Goal: Task Accomplishment & Management: Manage account settings

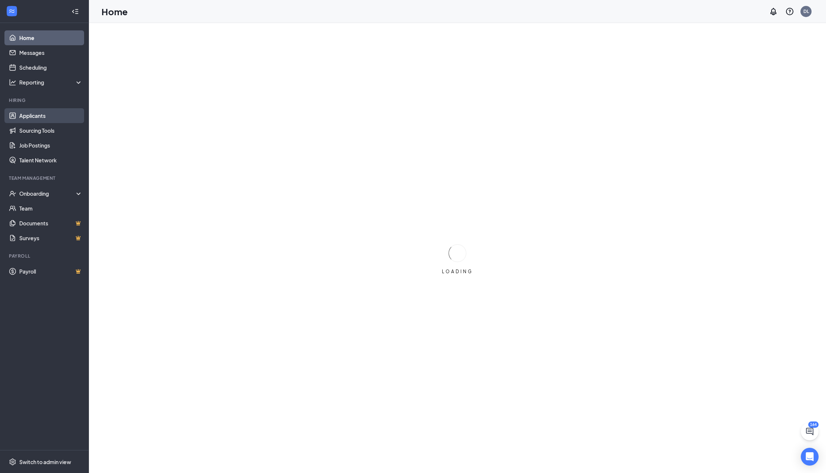
click at [57, 113] on link "Applicants" at bounding box center [50, 115] width 63 height 15
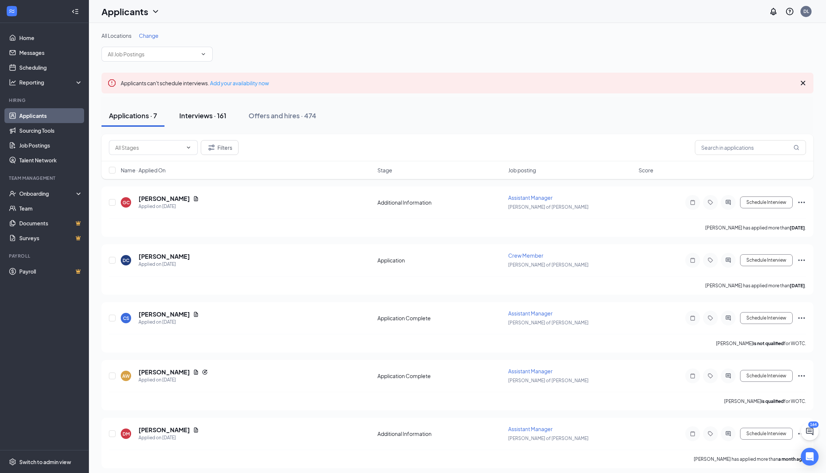
click at [200, 119] on div "Interviews · 161" at bounding box center [202, 115] width 47 height 9
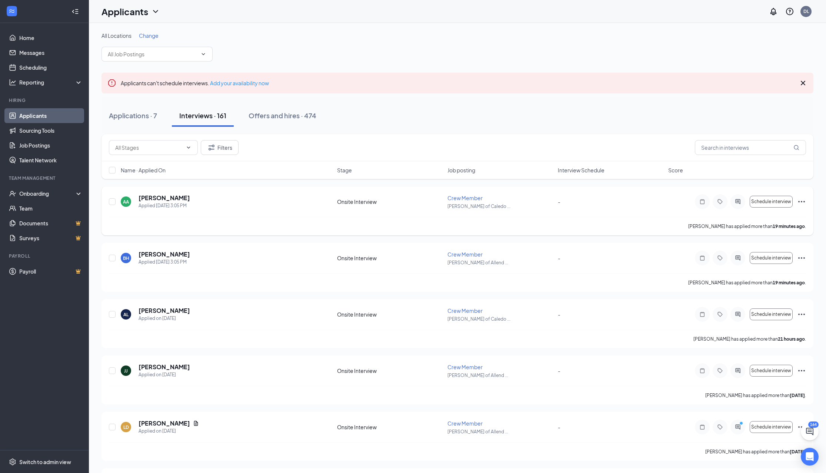
click at [464, 195] on span "Crew Member" at bounding box center [465, 198] width 35 height 7
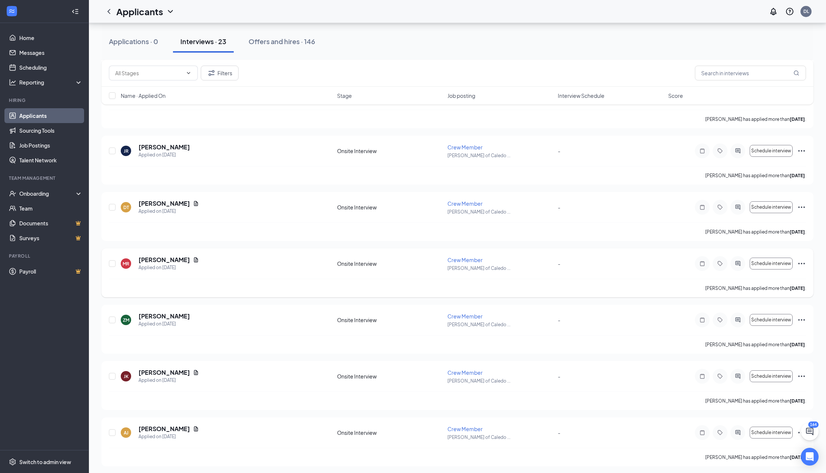
scroll to position [1018, 0]
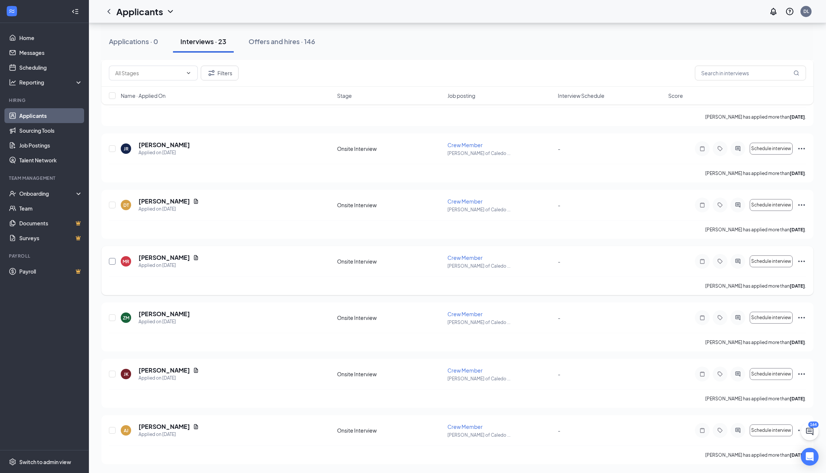
click at [112, 261] on input "checkbox" at bounding box center [112, 261] width 7 height 7
checkbox input "true"
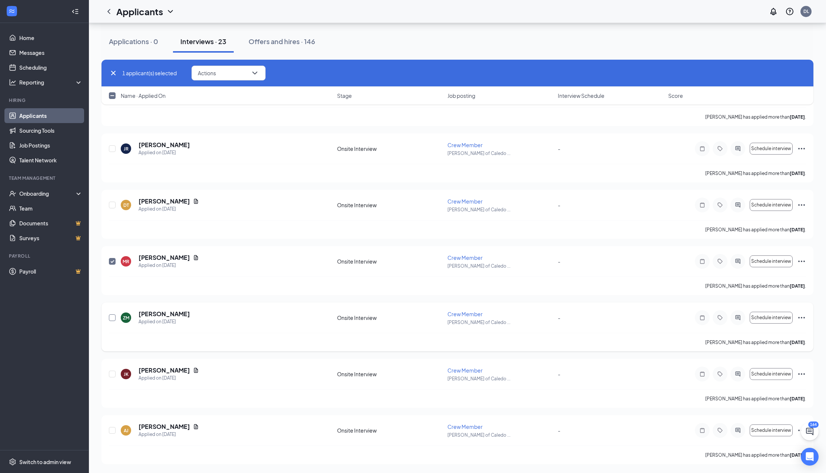
click at [114, 320] on input "checkbox" at bounding box center [112, 317] width 7 height 7
checkbox input "true"
click at [117, 370] on div "[PERSON_NAME] [PERSON_NAME] Applied on [DATE] Onsite Interview Crew Member [PER…" at bounding box center [457, 377] width 697 height 23
click at [113, 370] on input "checkbox" at bounding box center [112, 373] width 7 height 7
checkbox input "true"
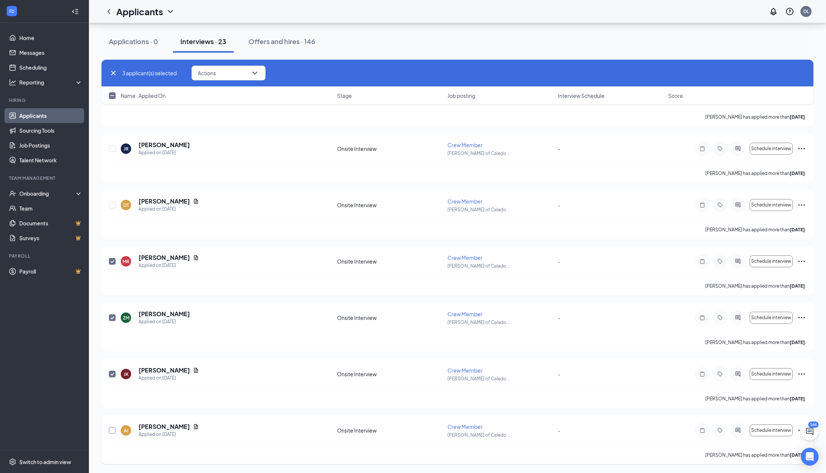
drag, startPoint x: 114, startPoint y: 431, endPoint x: 118, endPoint y: 429, distance: 4.2
click at [117, 434] on div "[PERSON_NAME] Applied on [DATE] Onsite Interview Crew Member [PERSON_NAME] of C…" at bounding box center [457, 433] width 697 height 23
click at [109, 431] on input "checkbox" at bounding box center [112, 430] width 7 height 7
checkbox input "true"
click at [258, 73] on icon "ChevronDown" at bounding box center [254, 73] width 9 height 9
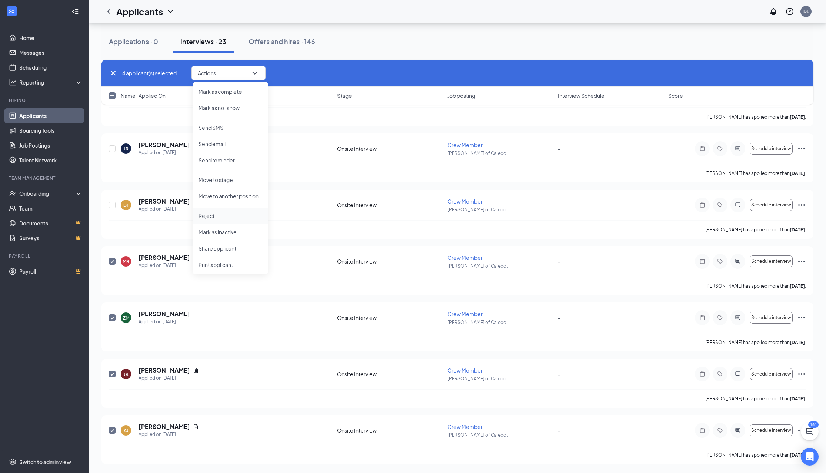
click at [226, 211] on li "Reject" at bounding box center [231, 215] width 76 height 16
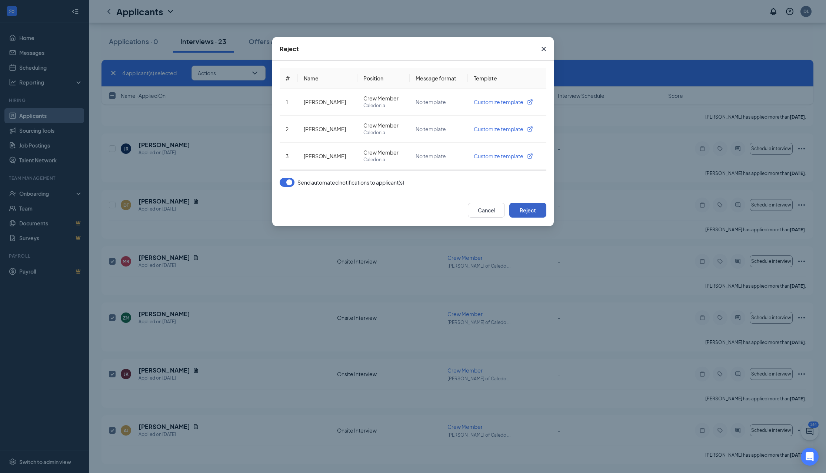
click at [530, 216] on button "Reject" at bounding box center [527, 210] width 37 height 15
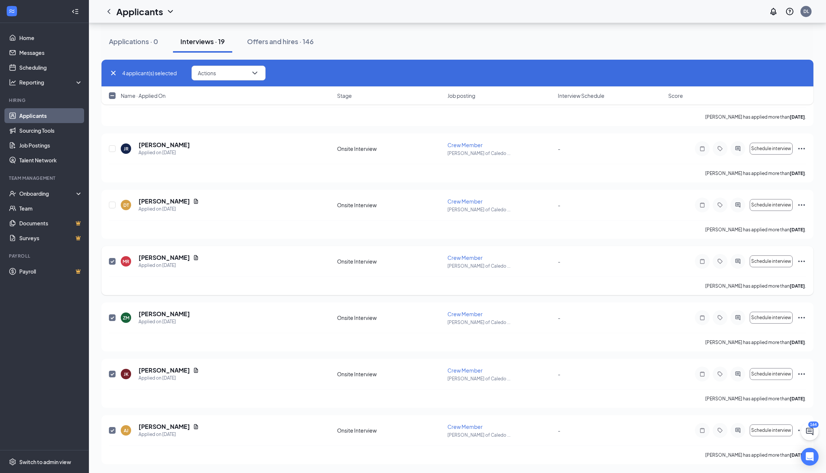
checkbox input "false"
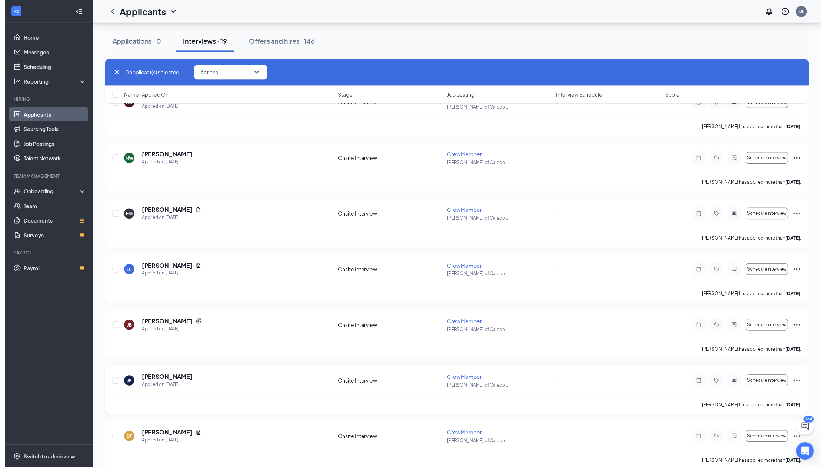
scroll to position [1862, 0]
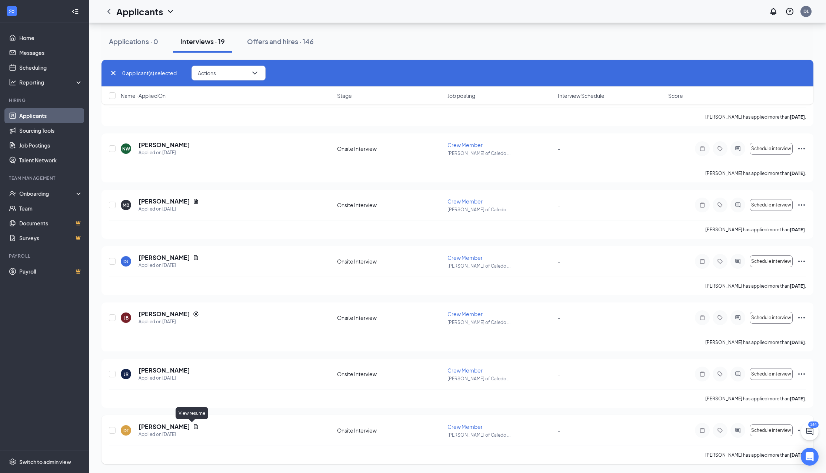
click at [195, 429] on icon "Document" at bounding box center [196, 426] width 6 height 6
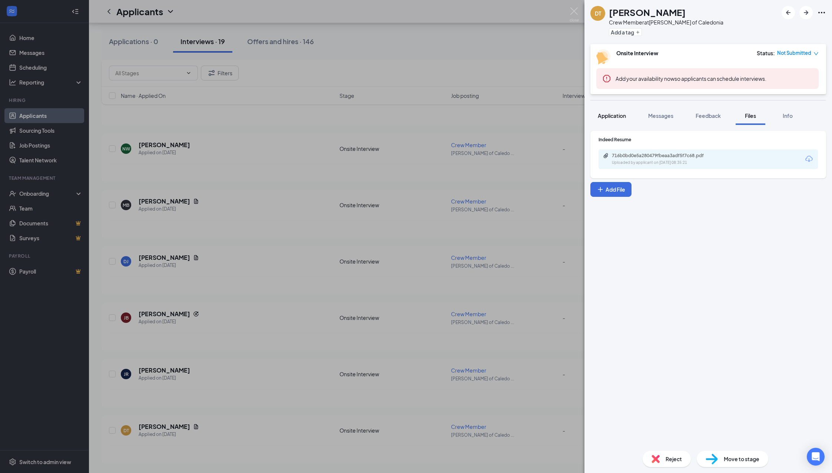
click at [607, 119] on div "Application" at bounding box center [612, 115] width 28 height 7
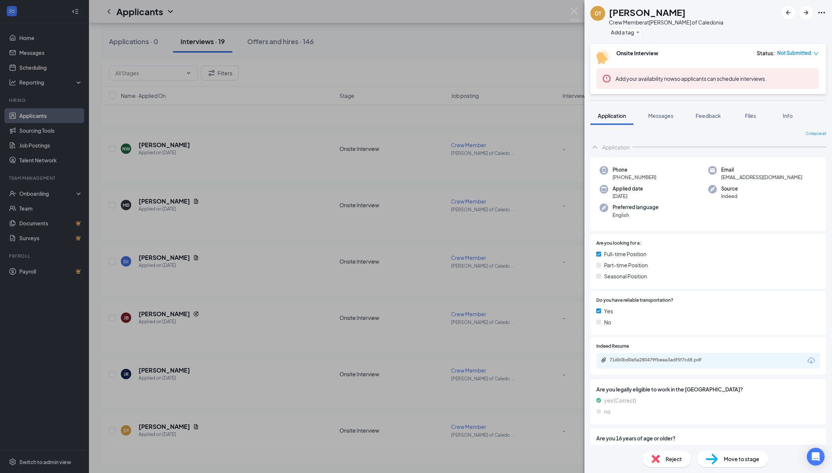
drag, startPoint x: 192, startPoint y: 395, endPoint x: 192, endPoint y: 387, distance: 7.8
click at [193, 392] on div "DT [PERSON_NAME] Crew Member at [GEOGRAPHIC_DATA][PERSON_NAME] of Caledonia Add…" at bounding box center [416, 236] width 832 height 473
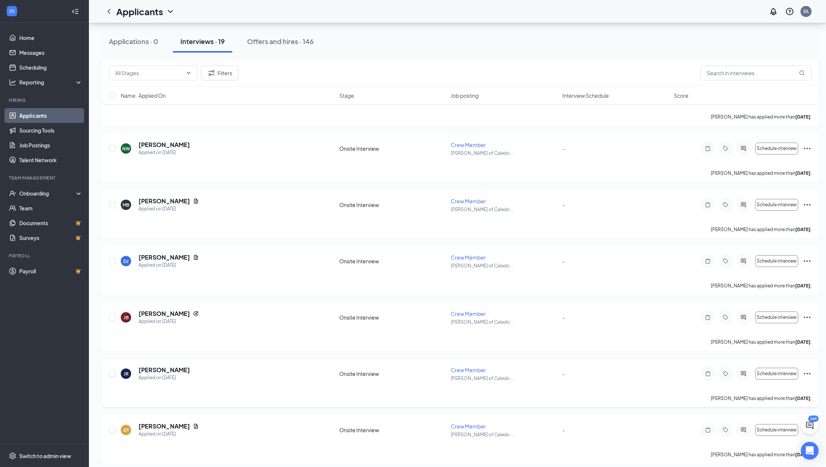
drag, startPoint x: 192, startPoint y: 387, endPoint x: 163, endPoint y: 373, distance: 32.1
click at [163, 373] on h5 "[PERSON_NAME]" at bounding box center [164, 370] width 51 height 8
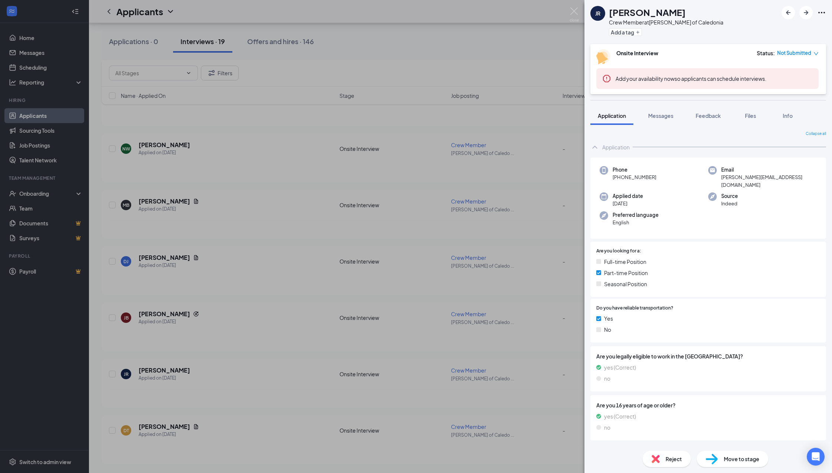
click at [243, 330] on div "JR [PERSON_NAME] Crew Member at [GEOGRAPHIC_DATA][PERSON_NAME] of Caledonia Add…" at bounding box center [416, 236] width 832 height 473
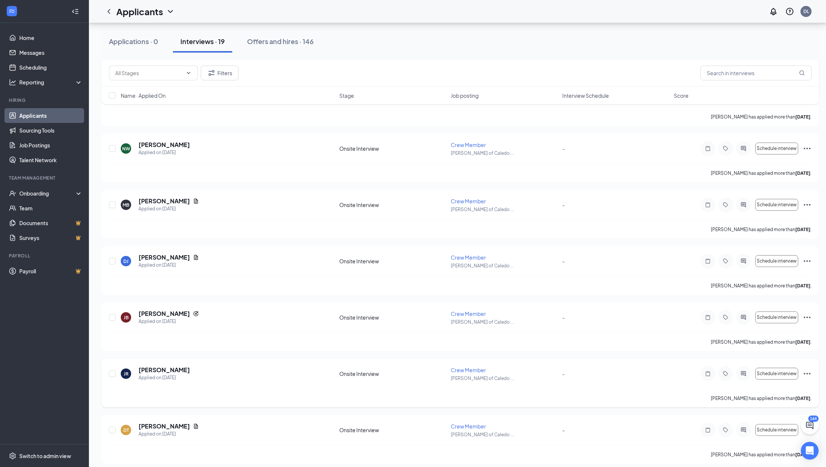
click at [804, 376] on icon "Ellipses" at bounding box center [807, 373] width 9 height 9
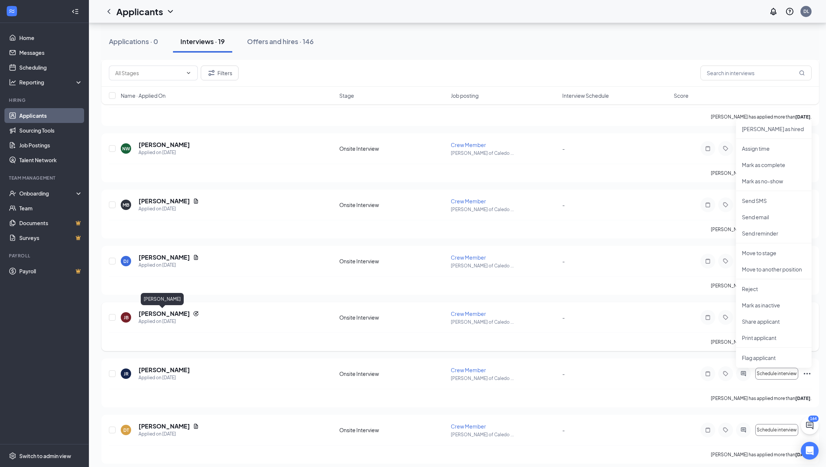
click at [146, 312] on h5 "[PERSON_NAME]" at bounding box center [164, 314] width 51 height 8
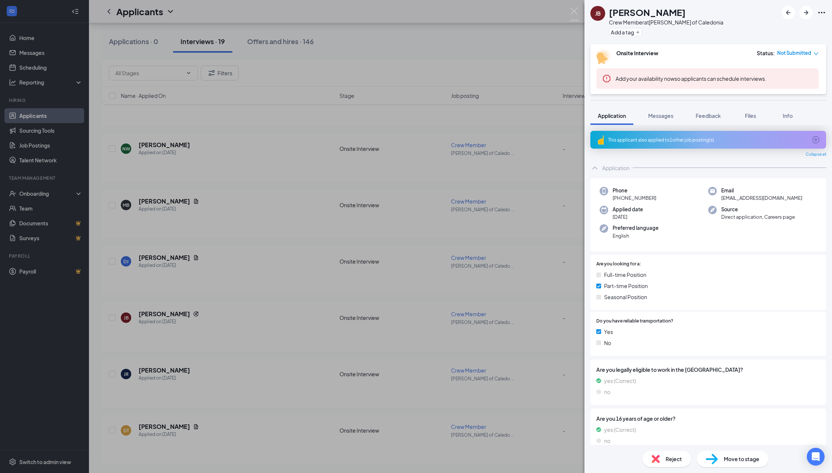
click at [551, 298] on div "[PERSON_NAME] Crew Member at [GEOGRAPHIC_DATA][PERSON_NAME] of Caledonia Add a …" at bounding box center [416, 236] width 832 height 473
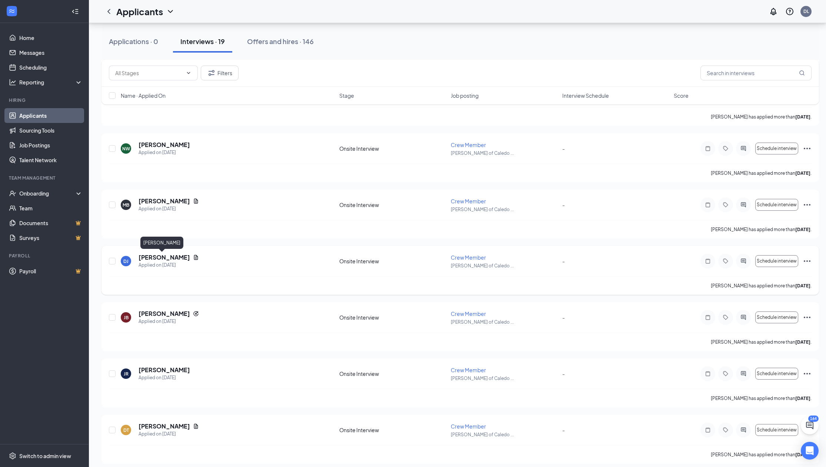
click at [150, 256] on h5 "[PERSON_NAME]" at bounding box center [164, 257] width 51 height 8
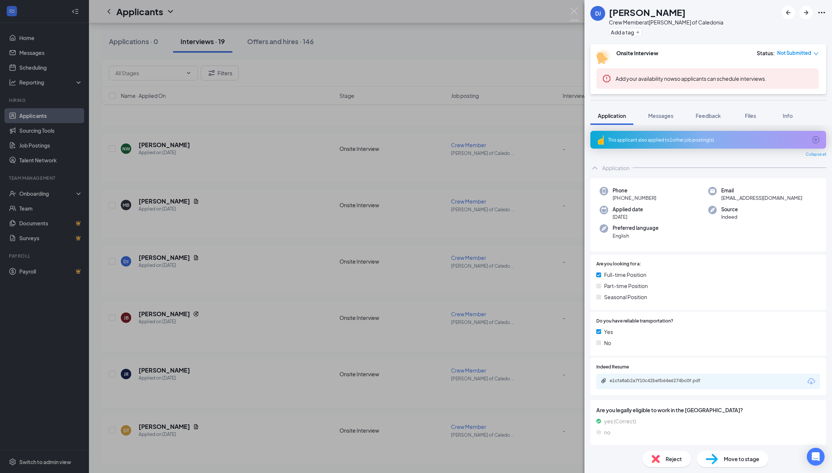
click at [331, 259] on div "DJ [PERSON_NAME] Crew Member at [GEOGRAPHIC_DATA][PERSON_NAME] of Caledonia Add…" at bounding box center [416, 236] width 832 height 473
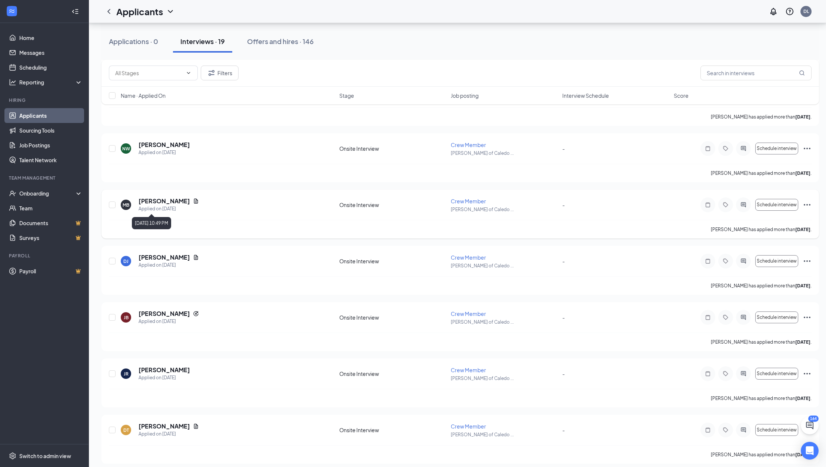
click at [172, 202] on h5 "[PERSON_NAME]" at bounding box center [164, 201] width 51 height 8
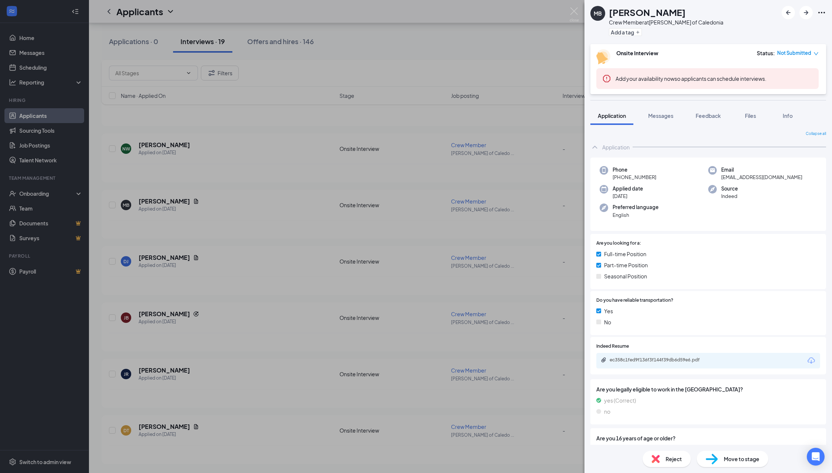
click at [307, 306] on div "MB [PERSON_NAME] Crew Member at [GEOGRAPHIC_DATA][PERSON_NAME] of Caledonia Add…" at bounding box center [416, 236] width 832 height 473
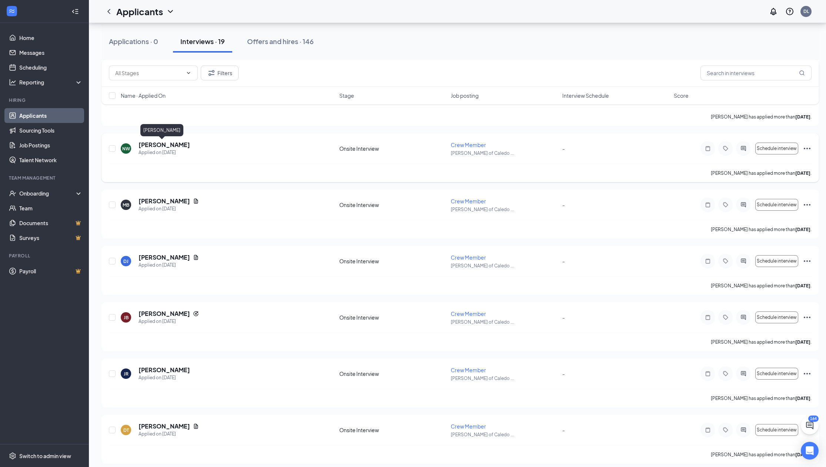
click at [170, 143] on h5 "[PERSON_NAME]" at bounding box center [164, 145] width 51 height 8
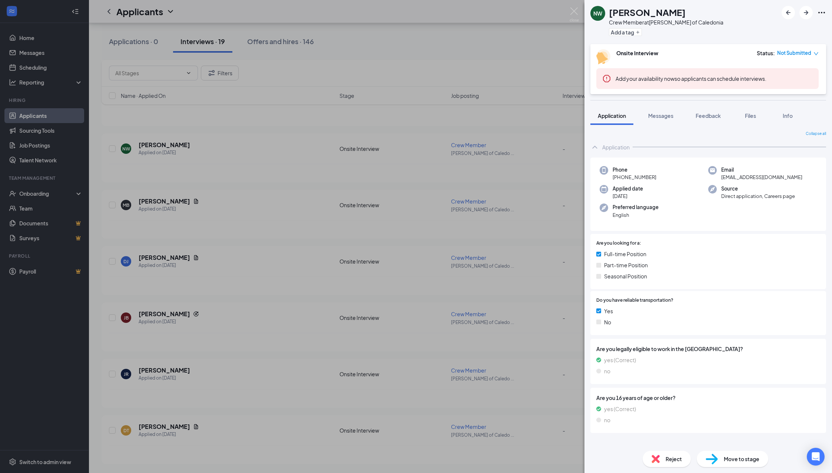
drag, startPoint x: 198, startPoint y: 255, endPoint x: 237, endPoint y: 128, distance: 132.9
click at [199, 255] on div "NW [PERSON_NAME] Crew Member at [GEOGRAPHIC_DATA][PERSON_NAME] of Caledonia Add…" at bounding box center [416, 236] width 832 height 473
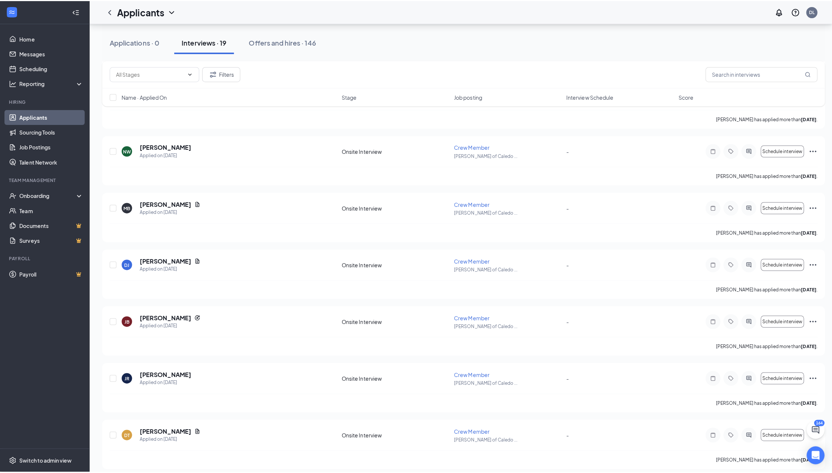
scroll to position [1751, 0]
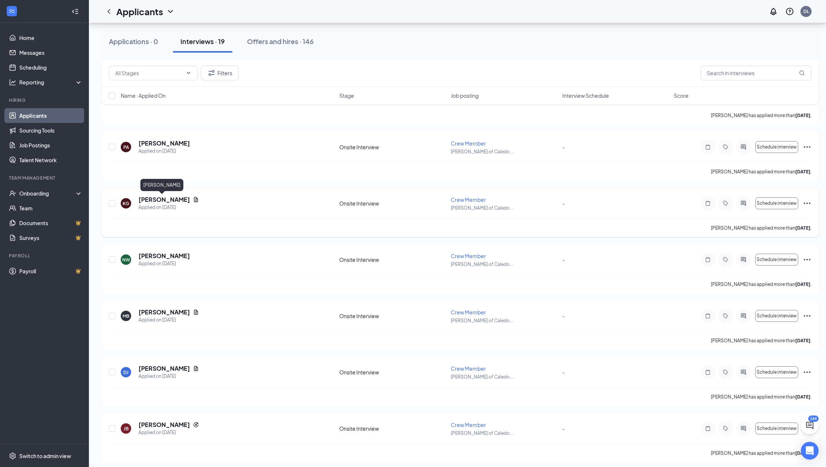
click at [171, 196] on h5 "[PERSON_NAME]" at bounding box center [164, 200] width 51 height 8
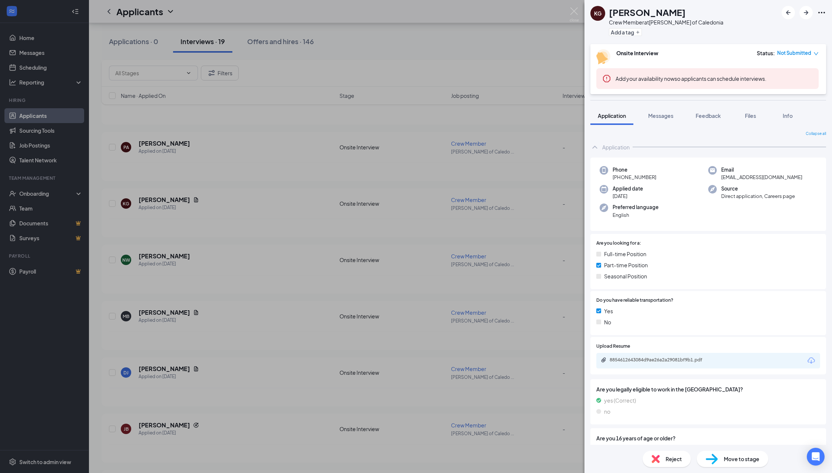
click at [181, 226] on div "KG [PERSON_NAME] Crew Member at [GEOGRAPHIC_DATA][PERSON_NAME] of Caledonia Add…" at bounding box center [416, 236] width 832 height 473
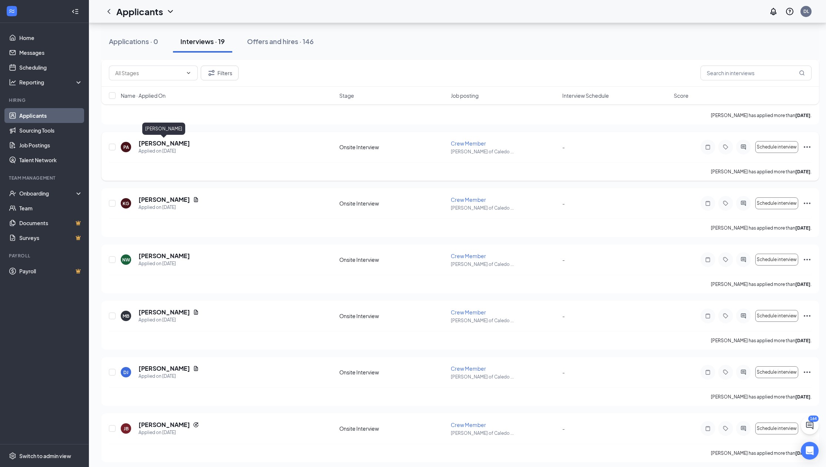
click at [171, 144] on h5 "[PERSON_NAME]" at bounding box center [164, 143] width 51 height 8
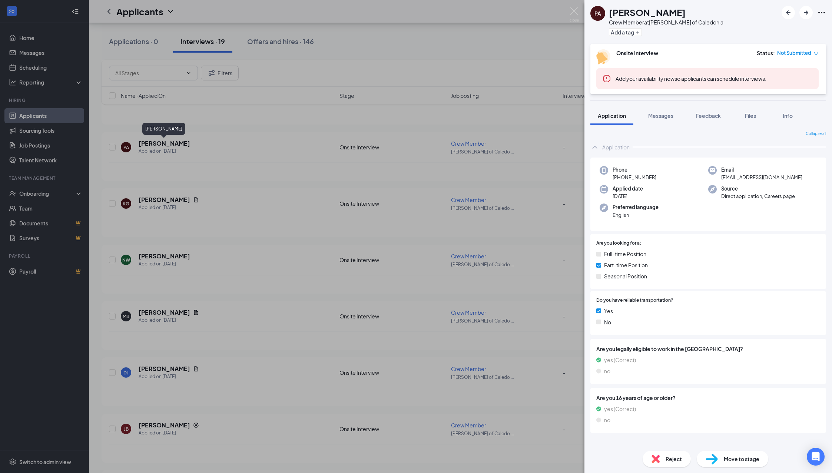
click at [271, 142] on div "PA [PERSON_NAME] Crew Member at [GEOGRAPHIC_DATA][PERSON_NAME] of Caledonia Add…" at bounding box center [416, 236] width 832 height 473
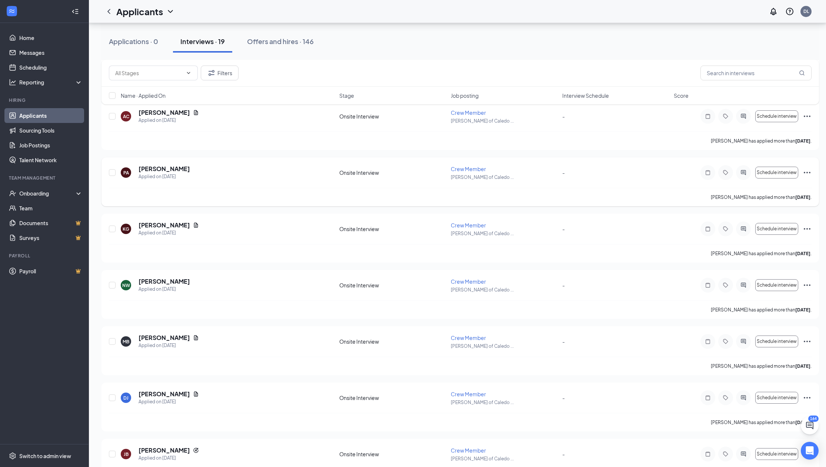
scroll to position [1640, 0]
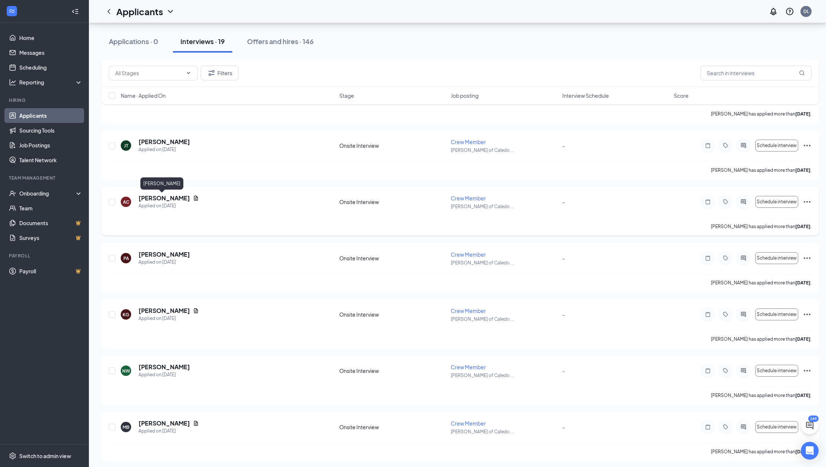
click at [159, 200] on h5 "[PERSON_NAME]" at bounding box center [164, 198] width 51 height 8
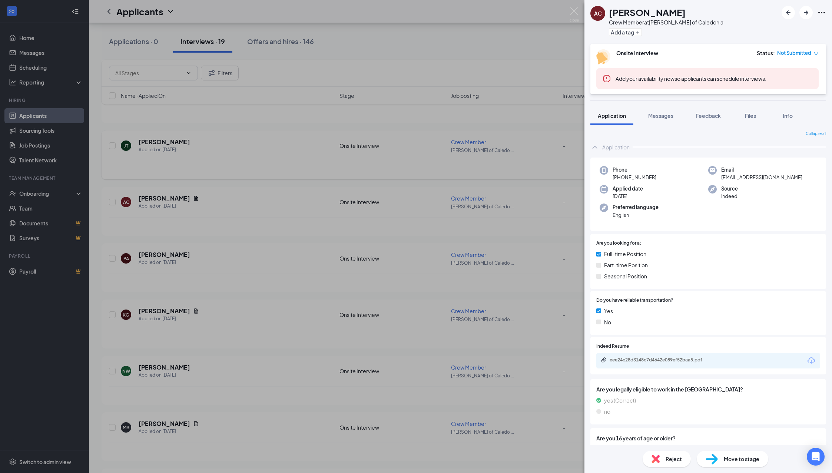
click at [236, 161] on div "AC [PERSON_NAME] Crew Member at [GEOGRAPHIC_DATA][PERSON_NAME] of Caledonia Add…" at bounding box center [416, 236] width 832 height 473
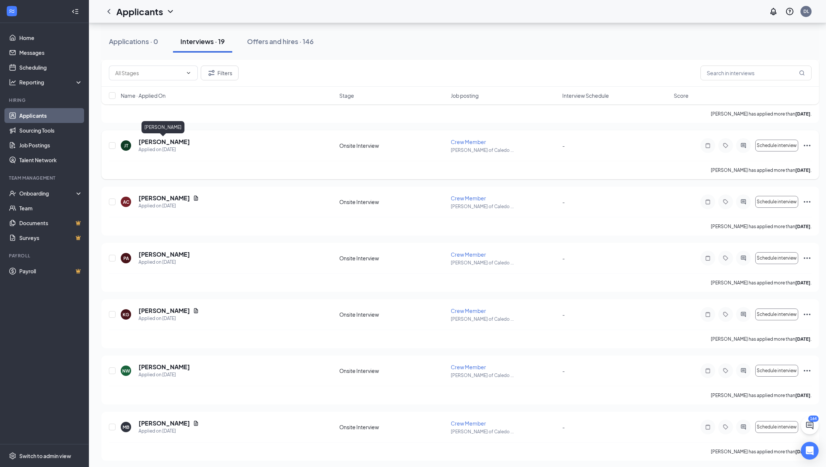
click at [171, 142] on h5 "[PERSON_NAME]" at bounding box center [164, 142] width 51 height 8
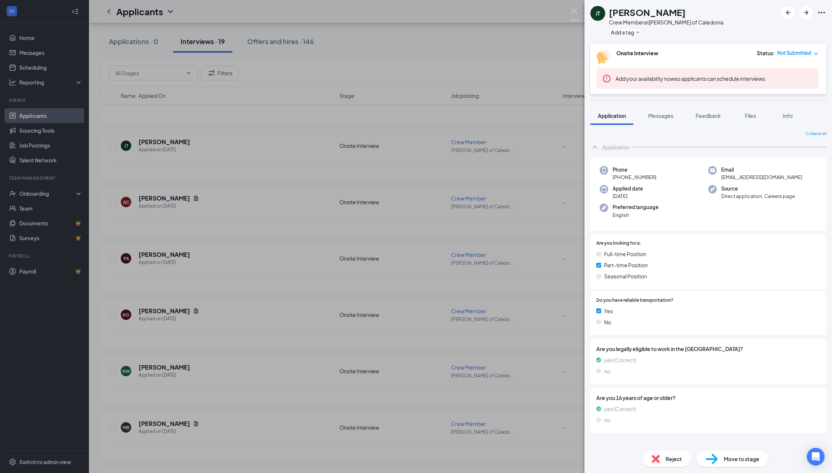
drag, startPoint x: 201, startPoint y: 163, endPoint x: 199, endPoint y: 125, distance: 37.5
click at [199, 125] on div "[PERSON_NAME] Jayvien [PERSON_NAME] Crew Member at [GEOGRAPHIC_DATA][PERSON_NAM…" at bounding box center [416, 236] width 832 height 473
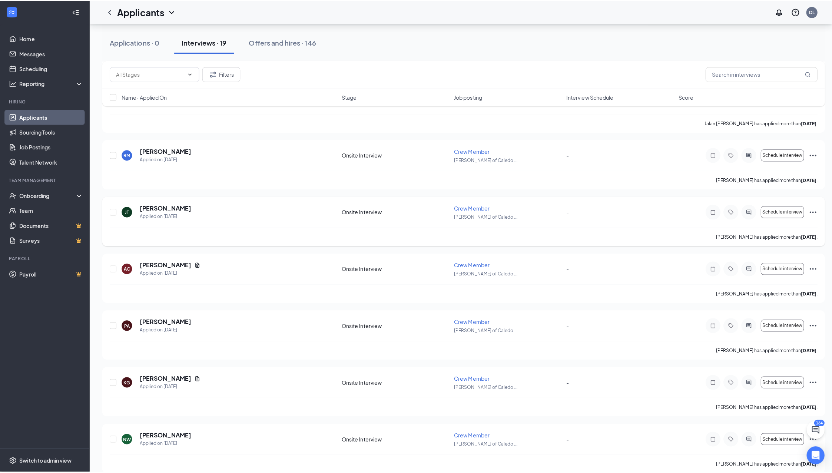
scroll to position [1566, 0]
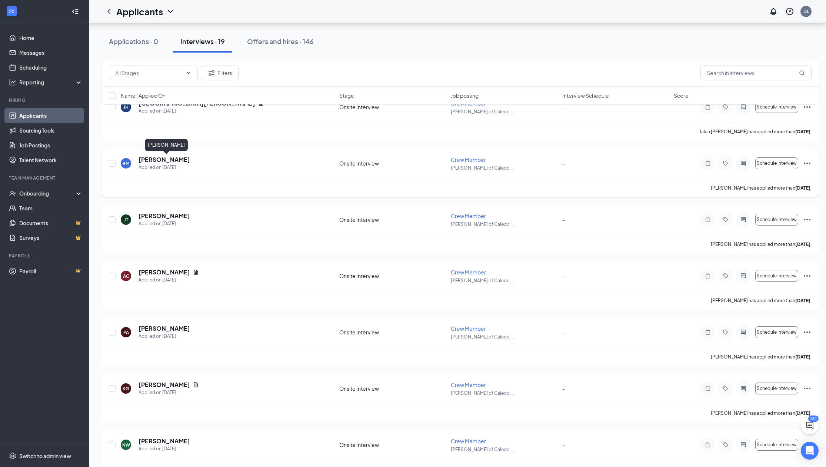
click at [190, 159] on h5 "[PERSON_NAME]" at bounding box center [164, 160] width 51 height 8
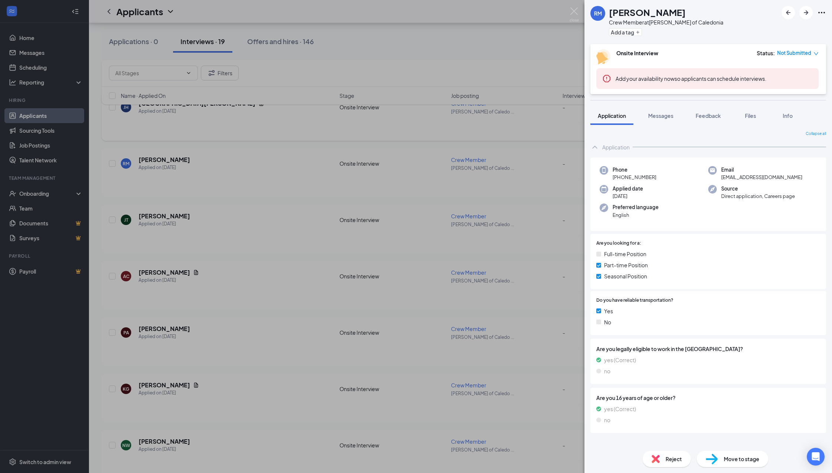
drag, startPoint x: 263, startPoint y: 163, endPoint x: 266, endPoint y: 134, distance: 29.0
click at [201, 126] on div "RM [PERSON_NAME] Crew Member at [PERSON_NAME] of Caledonia Add a tag Onsite Int…" at bounding box center [416, 236] width 832 height 473
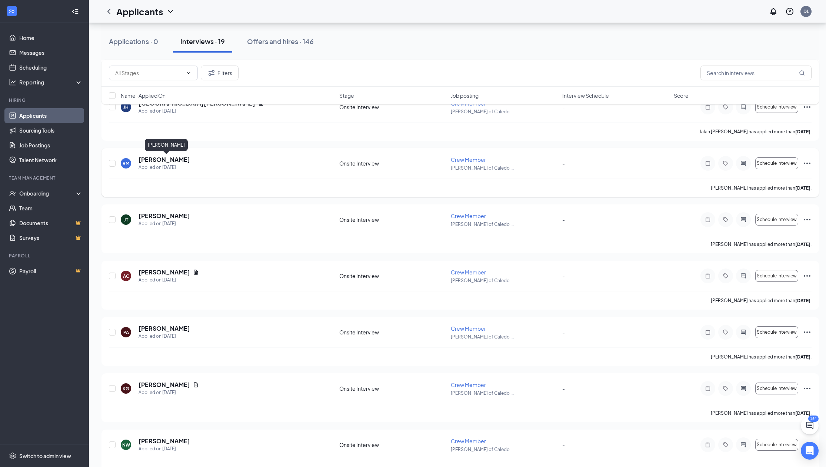
click at [190, 157] on h5 "[PERSON_NAME]" at bounding box center [164, 160] width 51 height 8
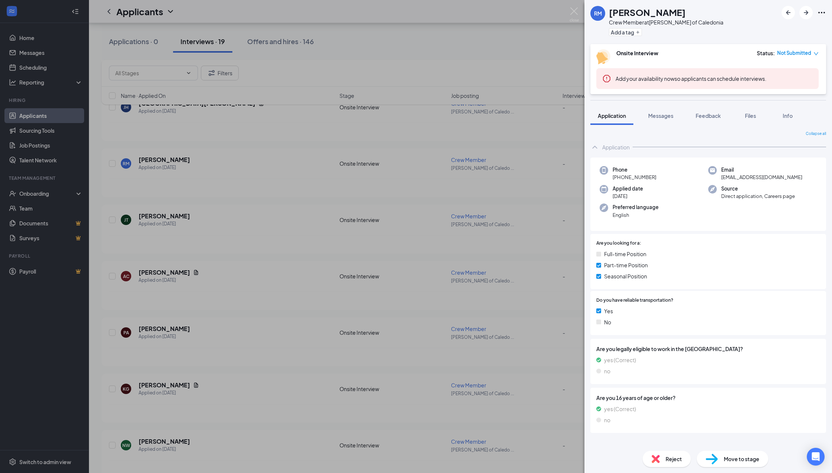
click at [230, 197] on div "RM [PERSON_NAME] Crew Member at [PERSON_NAME] of Caledonia Add a tag Onsite Int…" at bounding box center [416, 236] width 832 height 473
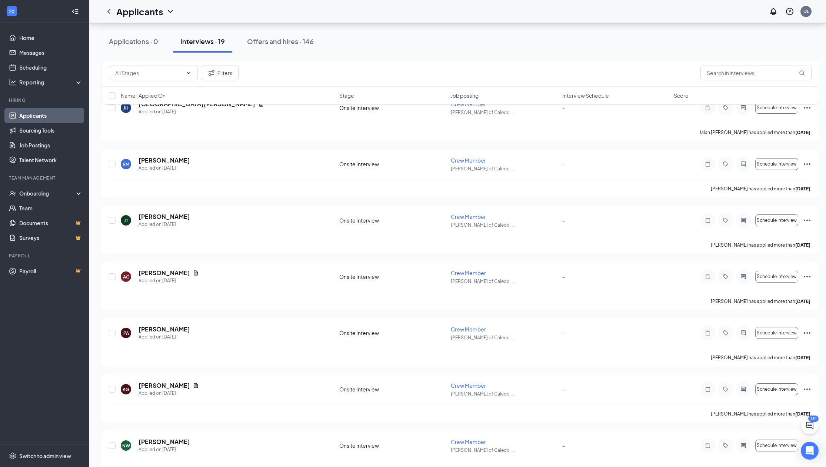
scroll to position [1529, 0]
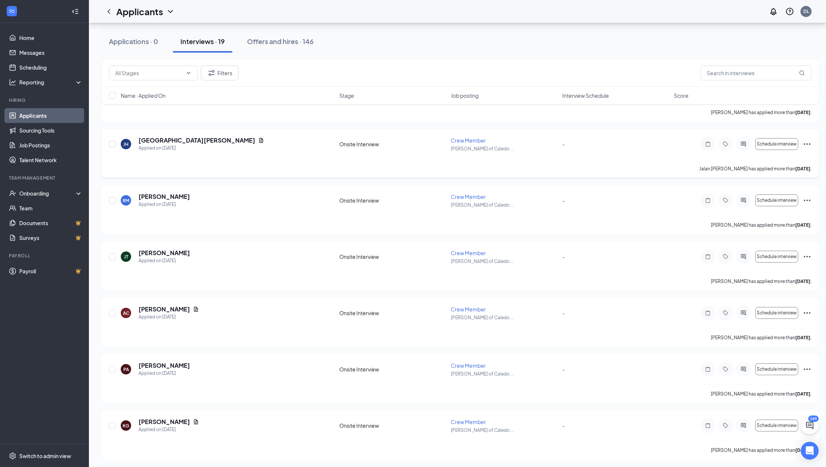
drag, startPoint x: 230, startPoint y: 197, endPoint x: 168, endPoint y: 139, distance: 84.4
click at [168, 139] on h5 "[GEOGRAPHIC_DATA][PERSON_NAME]" at bounding box center [197, 140] width 117 height 8
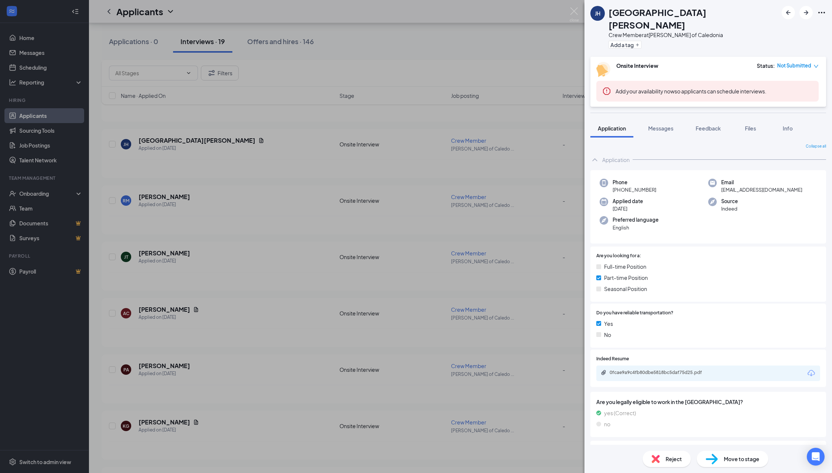
drag, startPoint x: 260, startPoint y: 85, endPoint x: 232, endPoint y: 140, distance: 61.3
click at [256, 86] on div "[PERSON_NAME] Jalan [PERSON_NAME] Crew Member at [GEOGRAPHIC_DATA][PERSON_NAME]…" at bounding box center [416, 236] width 832 height 473
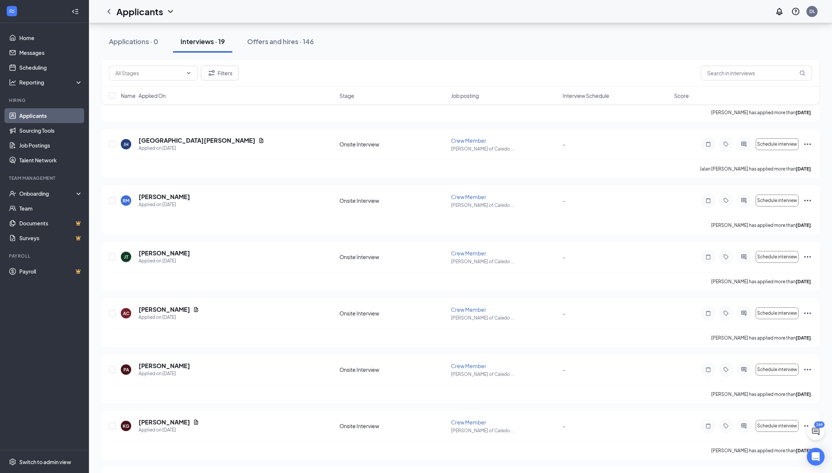
click at [232, 140] on div "[PERSON_NAME][GEOGRAPHIC_DATA][PERSON_NAME] on [DATE]" at bounding box center [228, 144] width 214 height 16
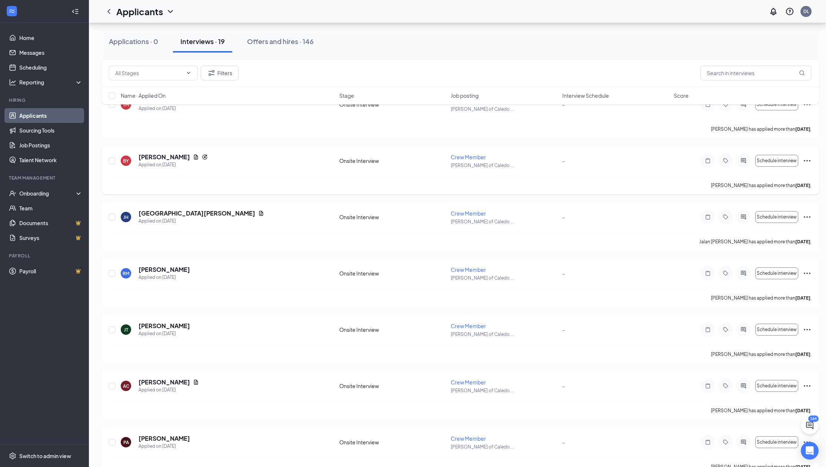
scroll to position [1455, 0]
click at [169, 157] on h5 "[PERSON_NAME]" at bounding box center [164, 158] width 51 height 8
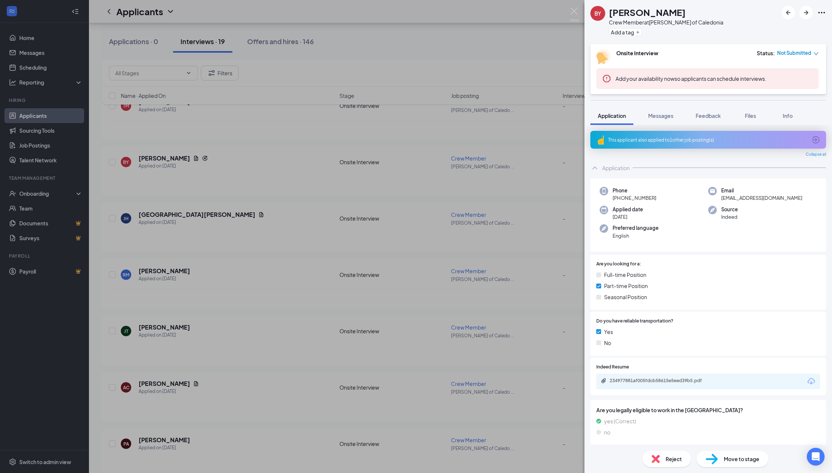
click at [230, 211] on div "BY [PERSON_NAME] Crew Member at [GEOGRAPHIC_DATA][PERSON_NAME] of Caledonia Add…" at bounding box center [416, 236] width 832 height 473
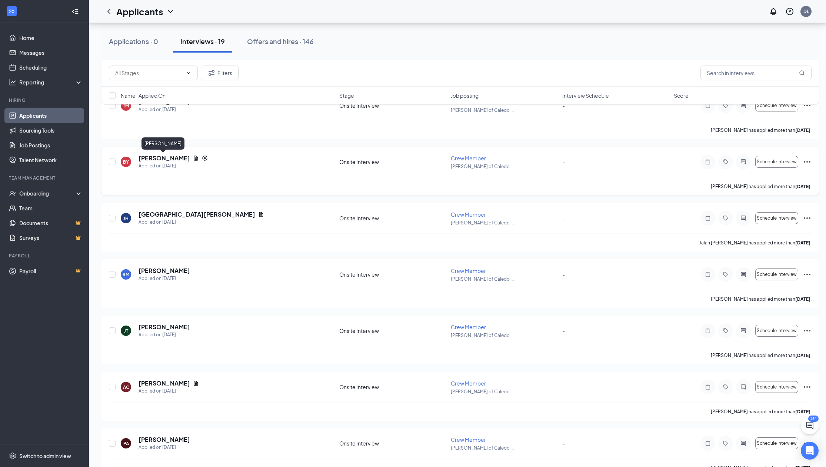
scroll to position [1418, 0]
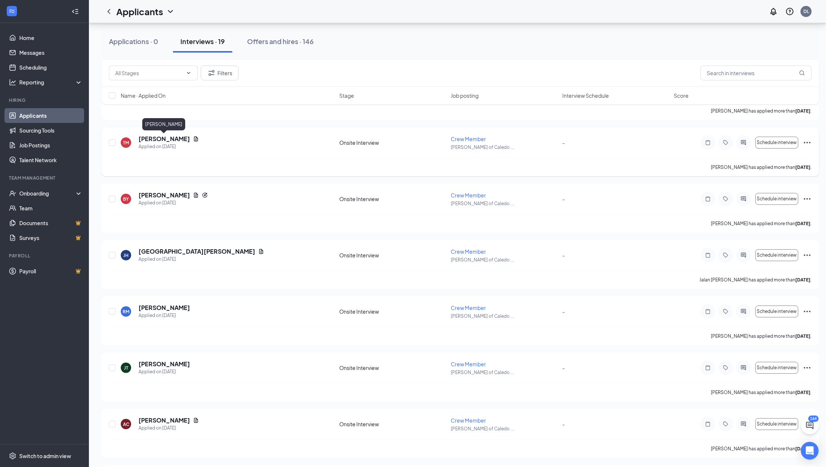
click at [175, 141] on h5 "[PERSON_NAME]" at bounding box center [164, 139] width 51 height 8
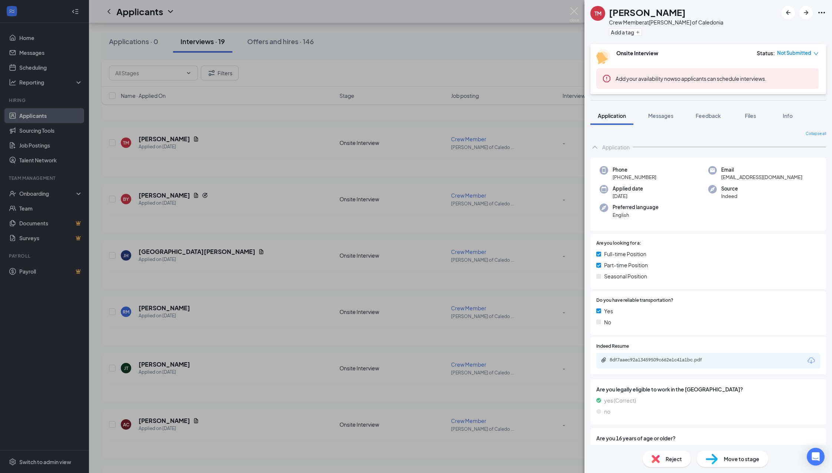
click at [200, 166] on div "TM [PERSON_NAME] Crew Member at [GEOGRAPHIC_DATA][PERSON_NAME] of Caledonia Add…" at bounding box center [416, 236] width 832 height 473
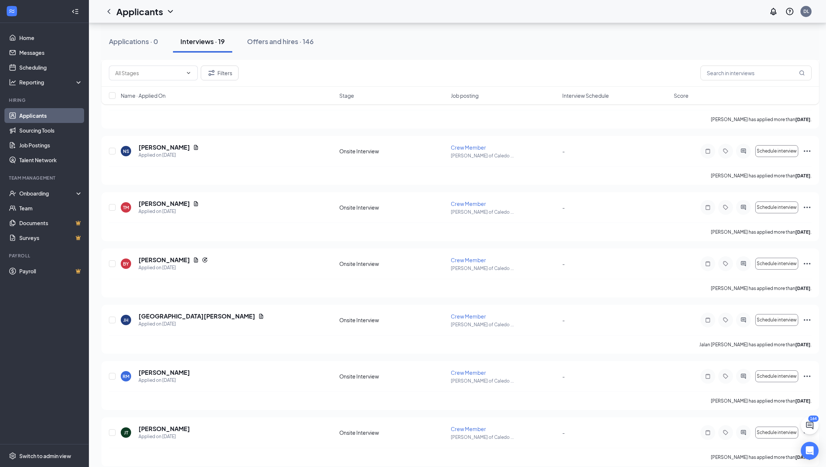
scroll to position [1344, 0]
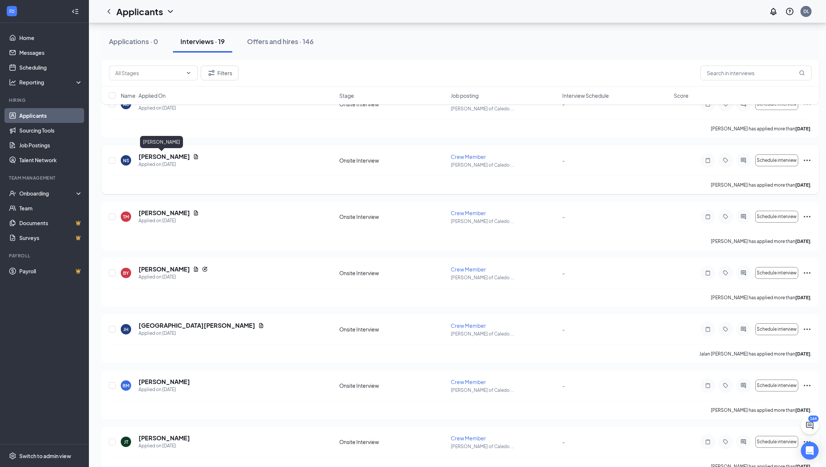
click at [164, 157] on h5 "[PERSON_NAME]" at bounding box center [164, 157] width 51 height 8
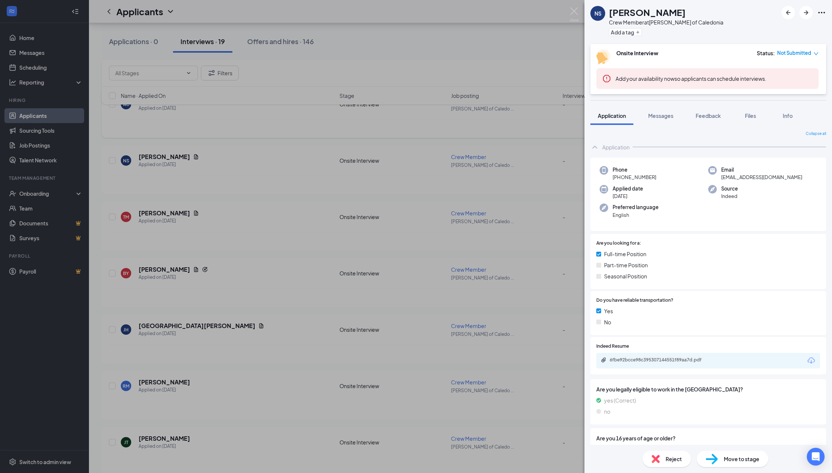
drag, startPoint x: 135, startPoint y: 152, endPoint x: 147, endPoint y: 135, distance: 20.6
click at [134, 151] on div "NS [PERSON_NAME] Crew Member at [GEOGRAPHIC_DATA][PERSON_NAME] of Caledonia Add…" at bounding box center [416, 236] width 832 height 473
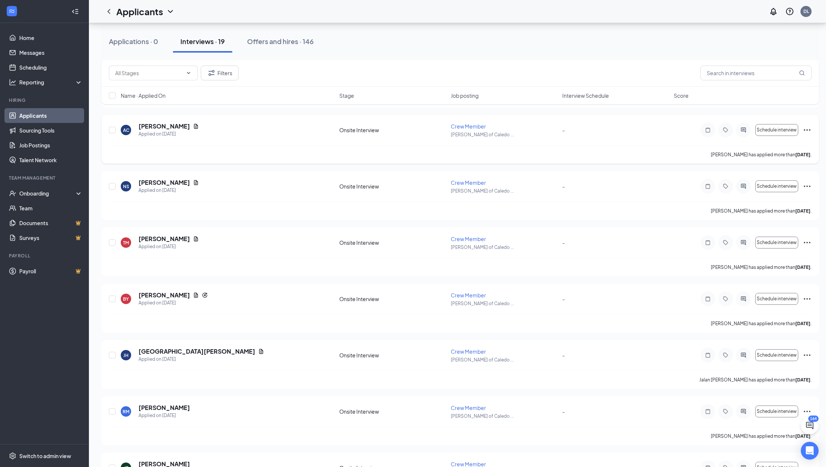
scroll to position [1307, 0]
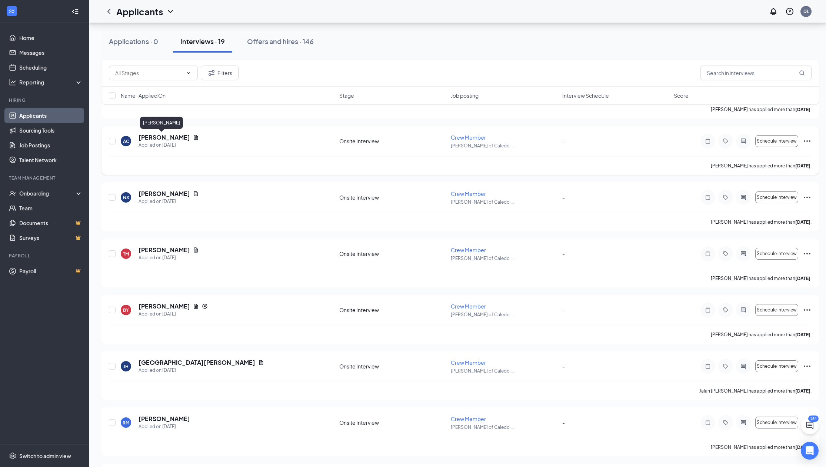
click at [147, 139] on h5 "[PERSON_NAME]" at bounding box center [164, 137] width 51 height 8
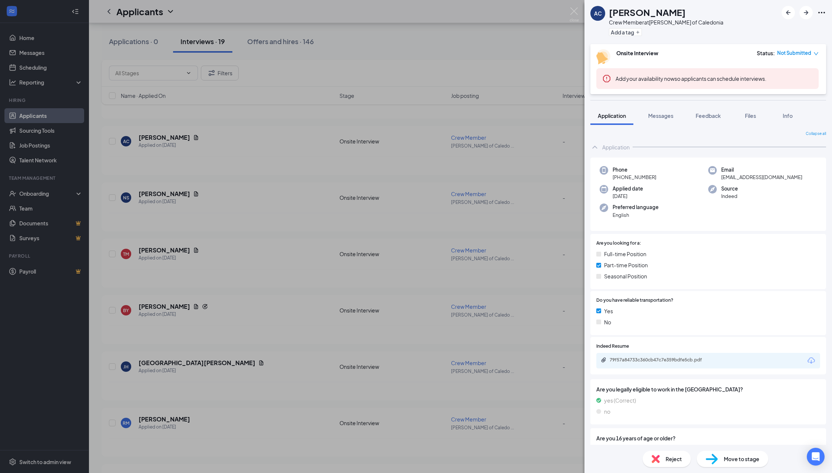
click at [269, 174] on div "AC [PERSON_NAME] Crew Member at [GEOGRAPHIC_DATA][PERSON_NAME] of Caledonia Add…" at bounding box center [416, 236] width 832 height 473
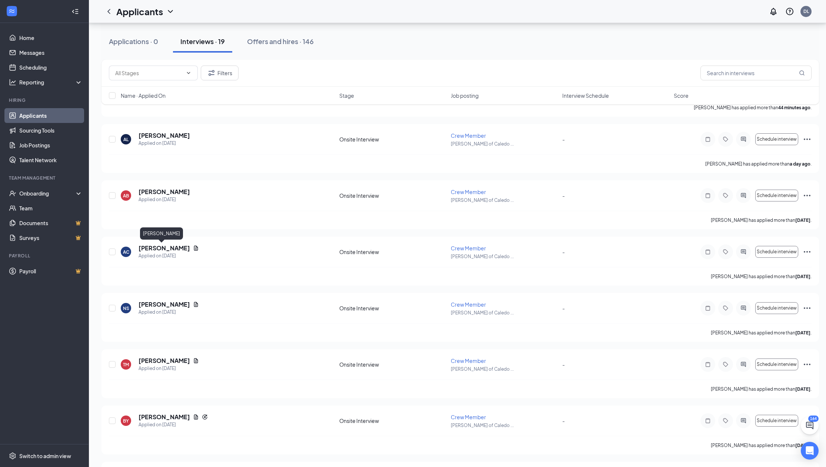
scroll to position [1196, 0]
click at [159, 190] on h5 "[PERSON_NAME]" at bounding box center [164, 192] width 51 height 8
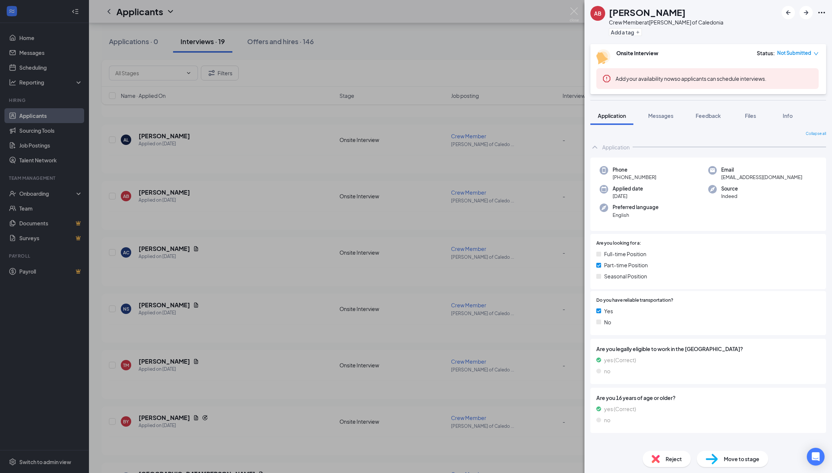
click at [229, 182] on div "AB [PERSON_NAME] Crew Member at [GEOGRAPHIC_DATA][PERSON_NAME] of Caledonia Add…" at bounding box center [416, 236] width 832 height 473
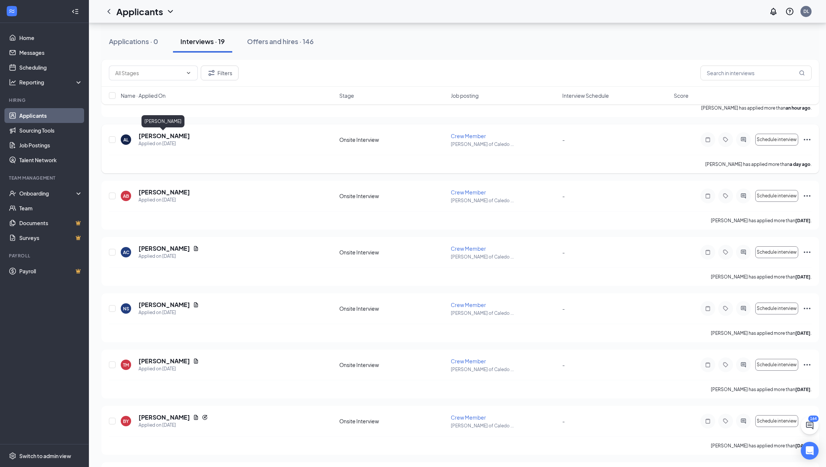
click at [160, 134] on h5 "[PERSON_NAME]" at bounding box center [164, 136] width 51 height 8
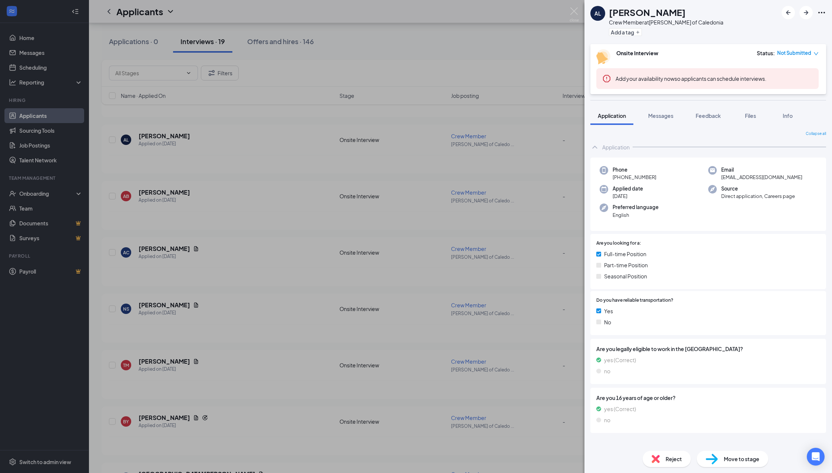
click at [225, 166] on div "AL [PERSON_NAME] Crew Member at [GEOGRAPHIC_DATA][PERSON_NAME] of Caledonia Add…" at bounding box center [416, 236] width 832 height 473
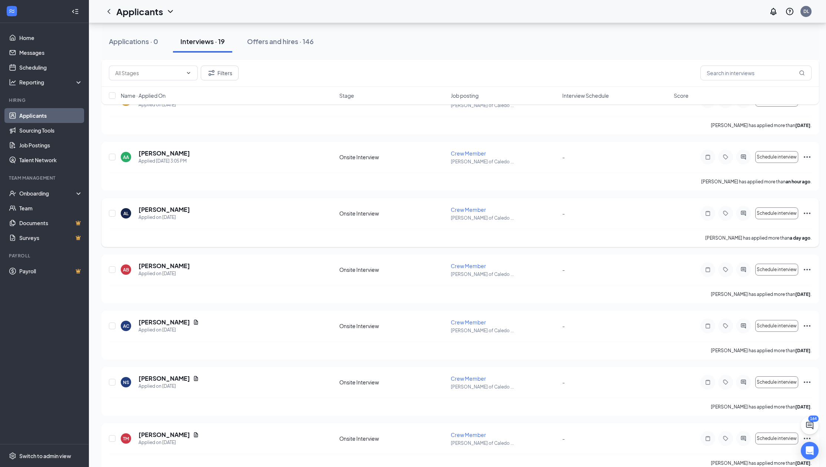
scroll to position [1121, 0]
click at [163, 157] on h5 "[PERSON_NAME]" at bounding box center [164, 154] width 51 height 8
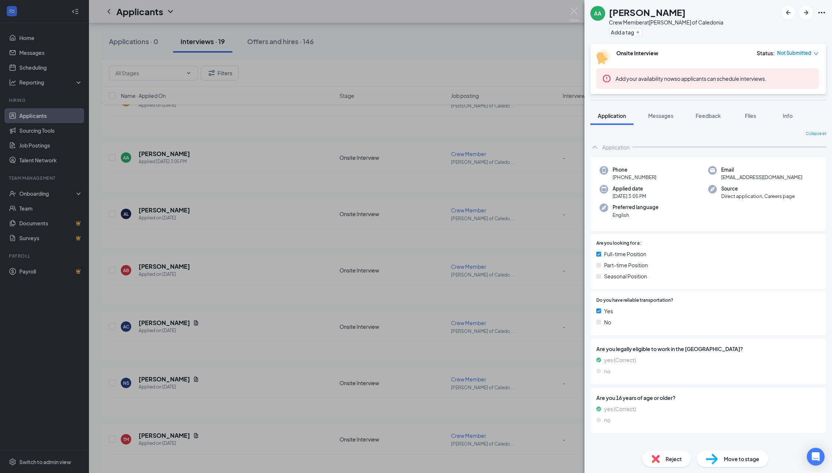
click at [164, 142] on div "AA [PERSON_NAME] Crew Member at [GEOGRAPHIC_DATA][PERSON_NAME] of Caledonia Add…" at bounding box center [416, 236] width 832 height 473
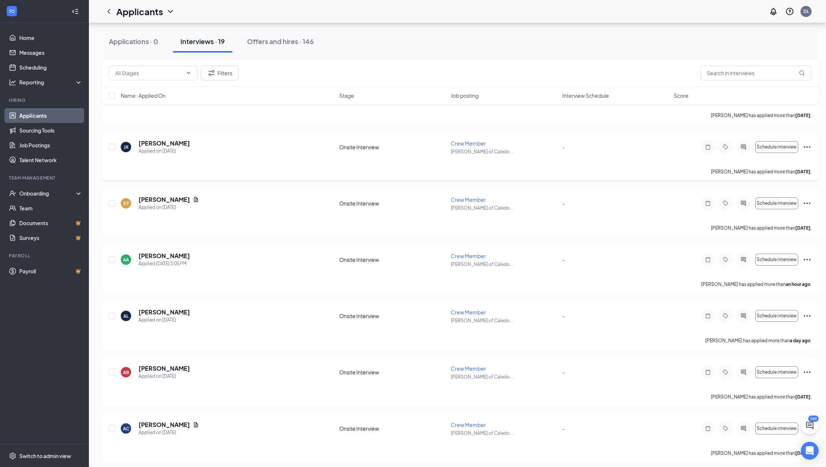
scroll to position [1010, 0]
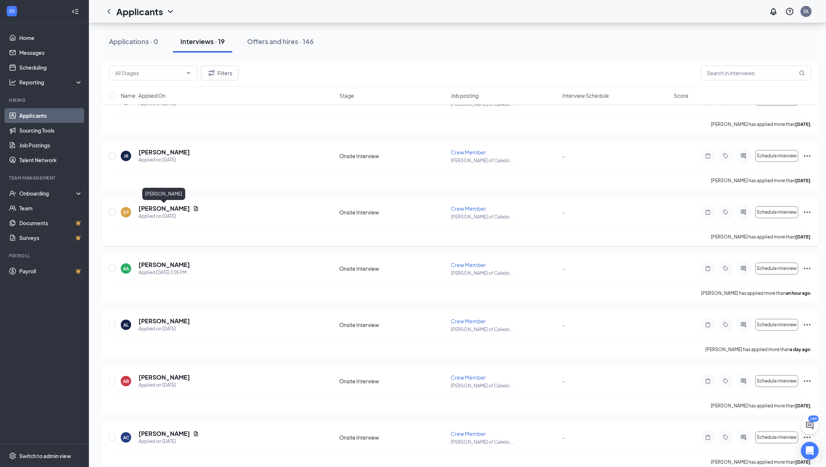
click at [169, 210] on h5 "[PERSON_NAME]" at bounding box center [164, 209] width 51 height 8
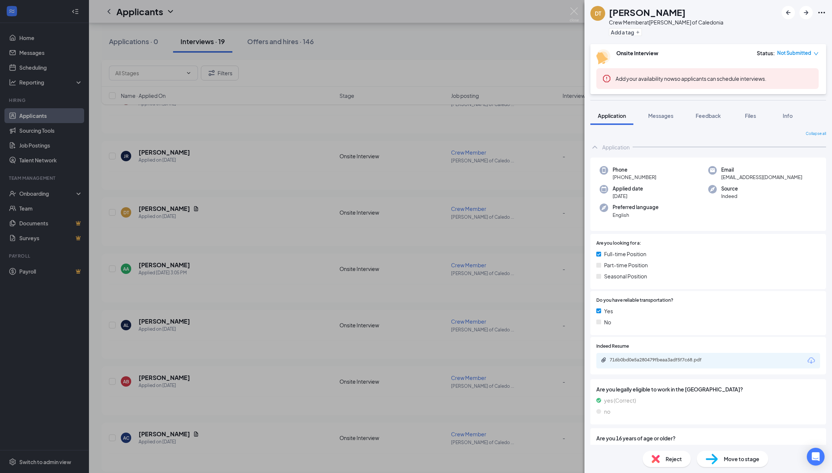
click at [224, 256] on div "DT [PERSON_NAME] Crew Member at [GEOGRAPHIC_DATA][PERSON_NAME] of Caledonia Add…" at bounding box center [416, 236] width 832 height 473
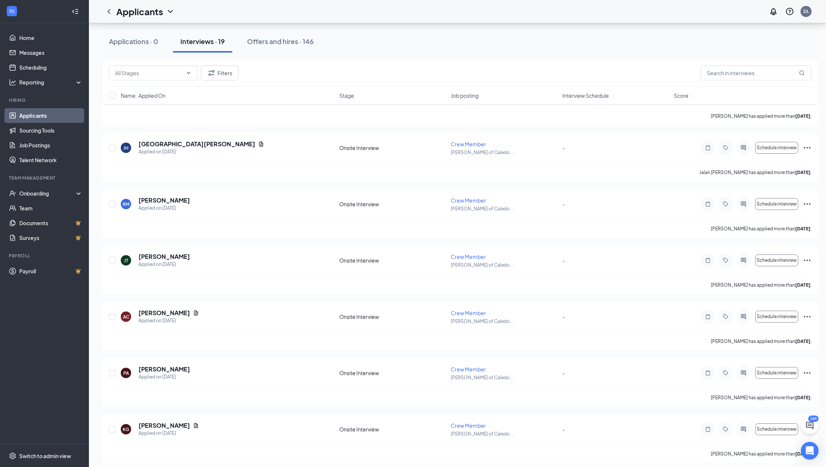
scroll to position [455, 0]
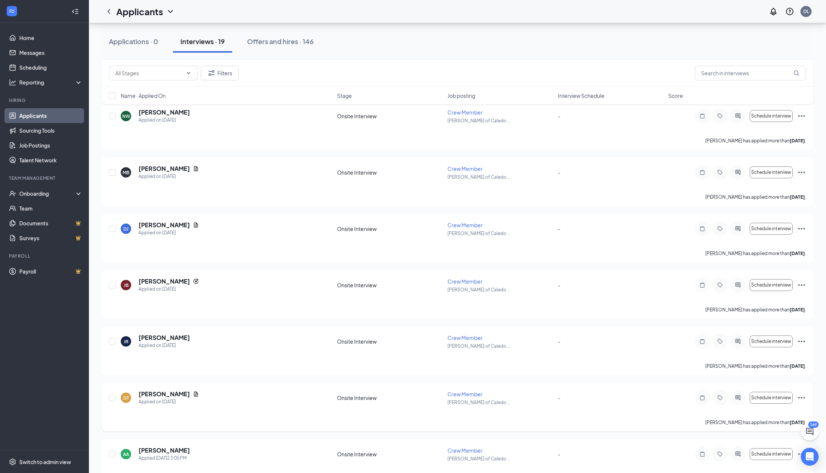
scroll to position [751, 0]
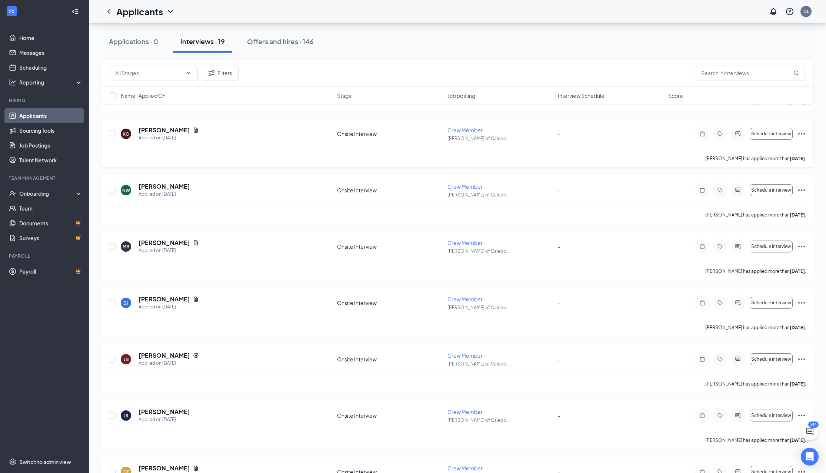
drag, startPoint x: 224, startPoint y: 213, endPoint x: 269, endPoint y: 164, distance: 66.6
click at [269, 164] on div "[PERSON_NAME] has applied more than [DATE] ." at bounding box center [457, 158] width 697 height 19
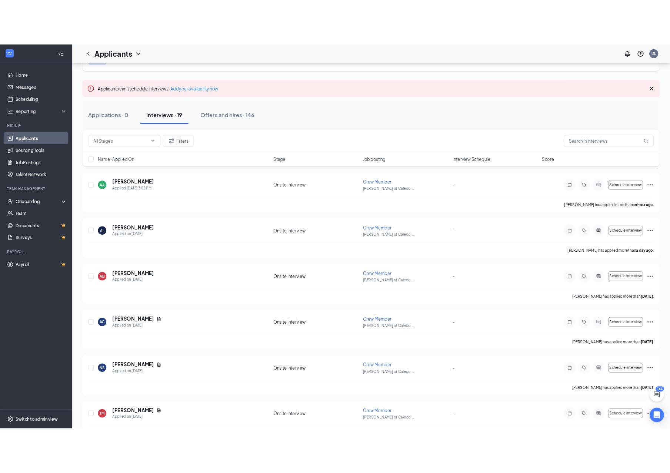
scroll to position [37, 0]
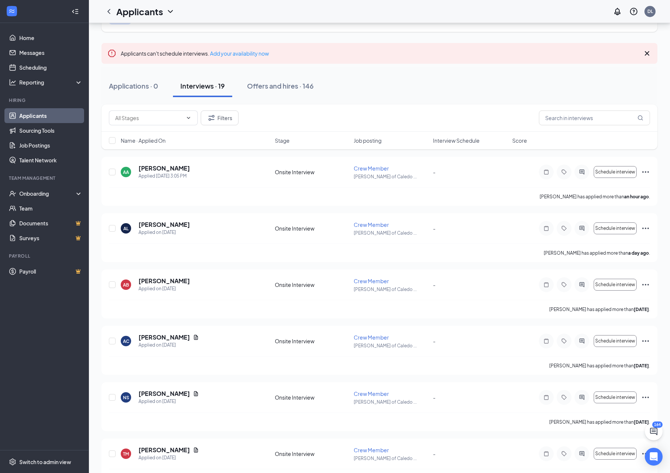
click at [645, 55] on icon "Cross" at bounding box center [647, 53] width 9 height 9
